Goal: Information Seeking & Learning: Learn about a topic

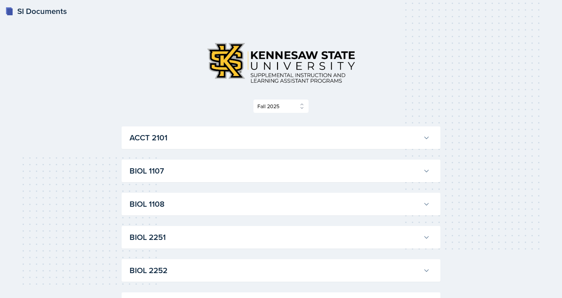
select select "2bed604d-1099-4043-b1bc-2365e8740244"
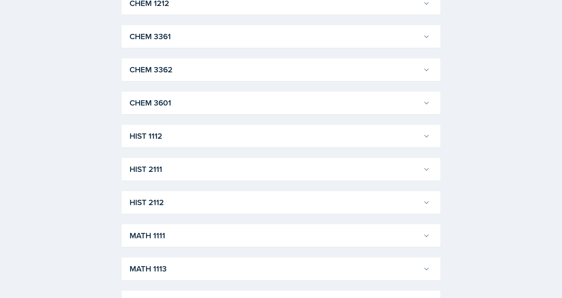
scroll to position [432, 0]
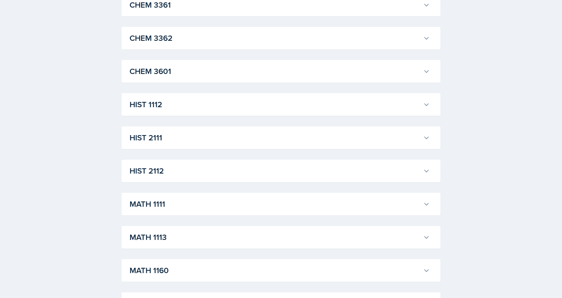
click at [174, 201] on h3 "MATH 1111" at bounding box center [274, 204] width 291 height 12
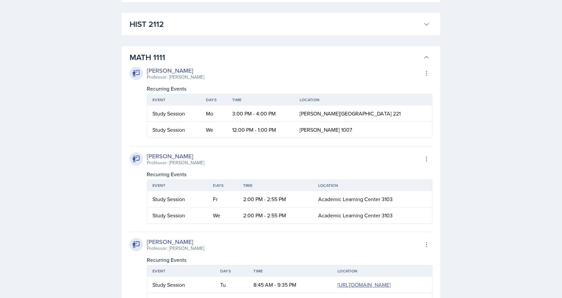
scroll to position [597, 0]
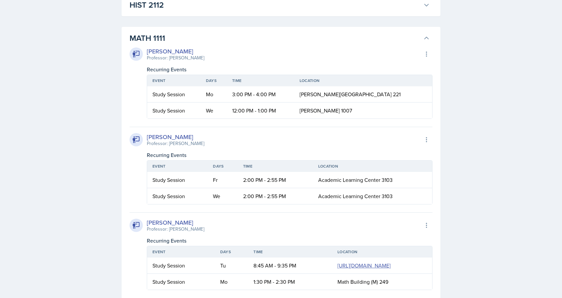
drag, startPoint x: 269, startPoint y: 53, endPoint x: 267, endPoint y: 43, distance: 10.2
click at [269, 51] on div "Xavier Ashton Professor: Jennifer Smathers Export to Google Calendar" at bounding box center [280, 54] width 303 height 15
click at [266, 41] on h3 "MATH 1111" at bounding box center [274, 38] width 291 height 12
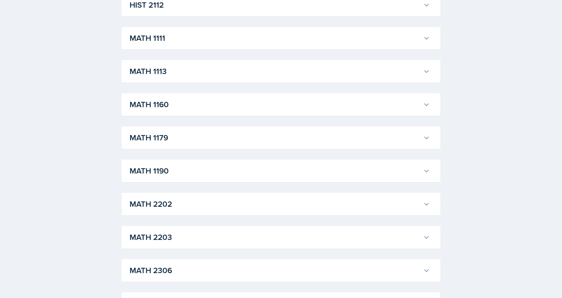
drag, startPoint x: 177, startPoint y: 102, endPoint x: 194, endPoint y: 171, distance: 71.5
click at [194, 171] on div "ACCT 2101 Landrea Bishop Professor: Stephanie Miller Export to Google Calendar …" at bounding box center [280, 38] width 319 height 1018
click at [193, 171] on h3 "MATH 1190" at bounding box center [274, 171] width 291 height 12
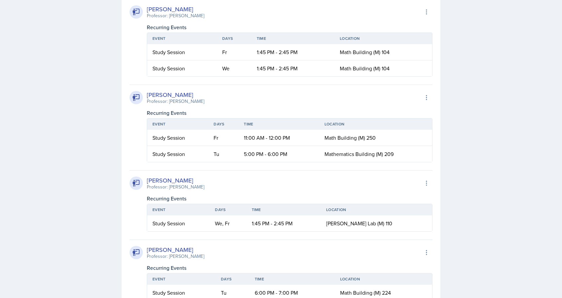
scroll to position [631, 0]
